Goal: Contribute content: Add original content to the website for others to see

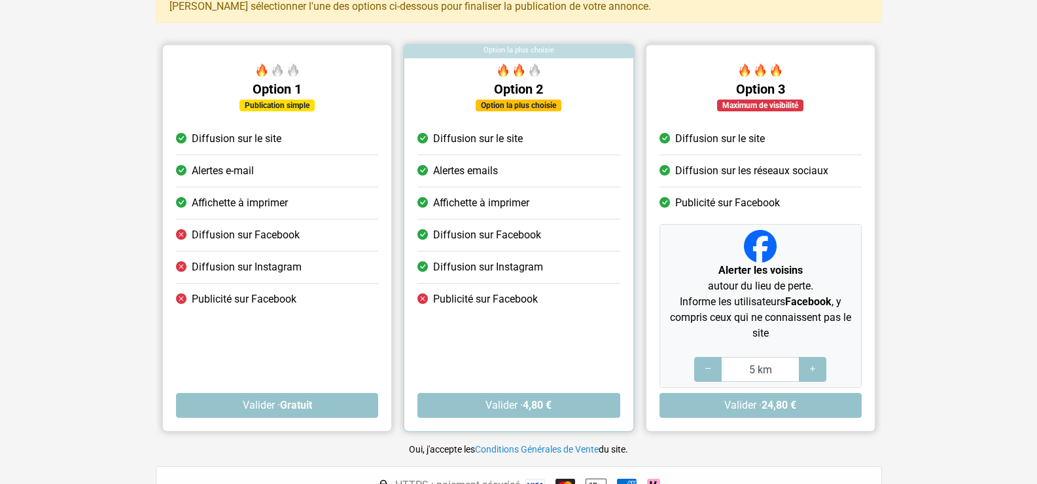
scroll to position [131, 0]
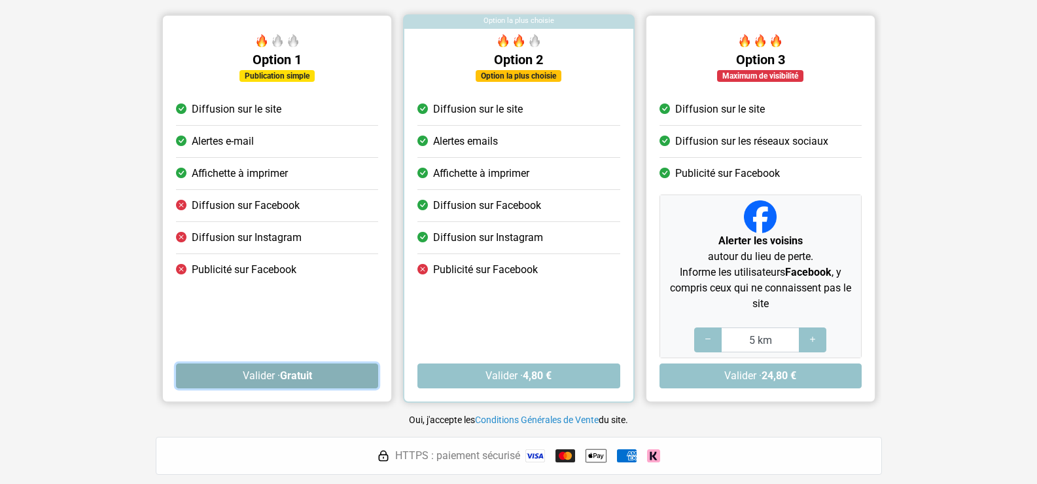
click at [312, 376] on strong "Gratuit" at bounding box center [295, 375] width 32 height 12
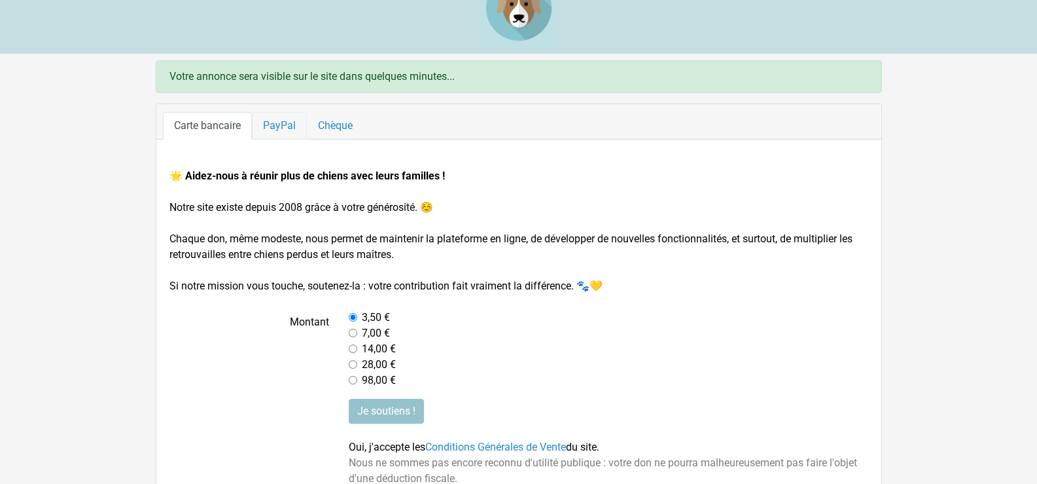
scroll to position [79, 0]
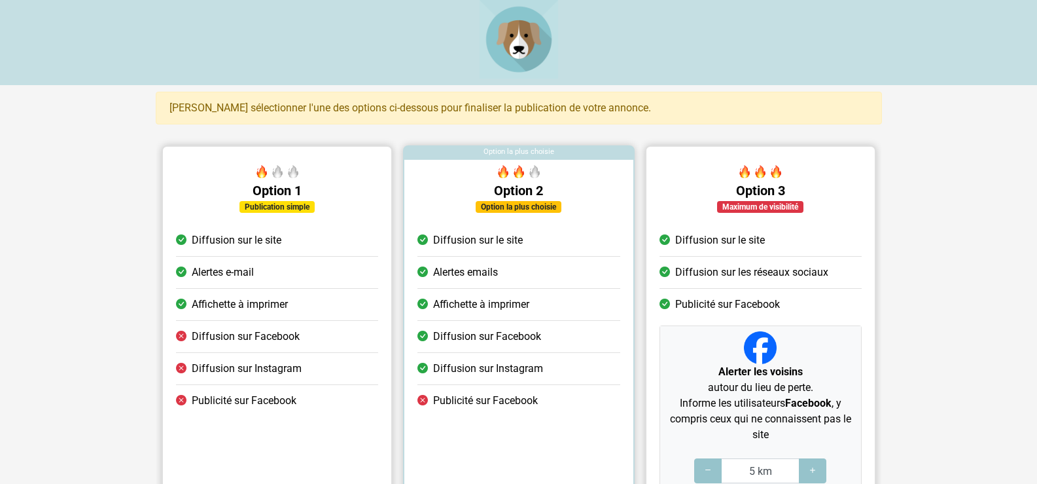
scroll to position [131, 0]
